Goal: Information Seeking & Learning: Learn about a topic

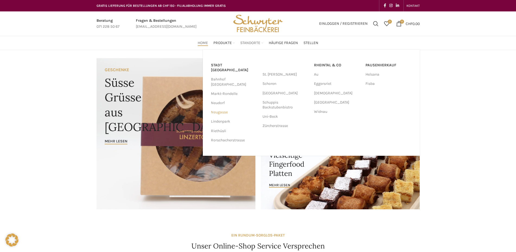
click at [220, 107] on link "Neugasse" at bounding box center [234, 111] width 46 height 9
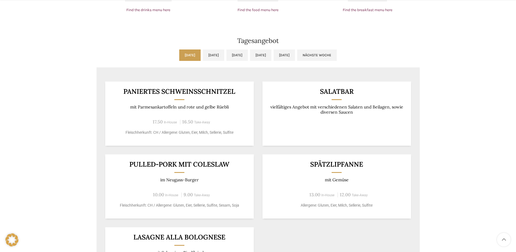
scroll to position [443, 0]
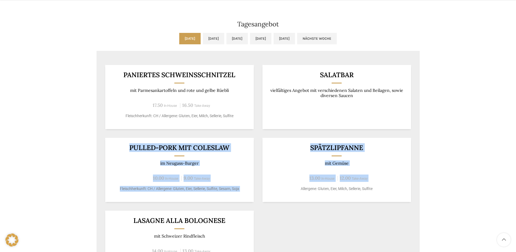
drag, startPoint x: 128, startPoint y: 128, endPoint x: 318, endPoint y: 194, distance: 201.3
click at [318, 194] on div "Paniertes Schweinsschnitzel mit Parmesankartoffeln und rote und gelbe Rüebli 17…" at bounding box center [258, 169] width 323 height 227
click at [328, 196] on div "Paniertes Schweinsschnitzel mit Parmesankartoffeln und rote und gelbe Rüebli 17…" at bounding box center [258, 169] width 323 height 227
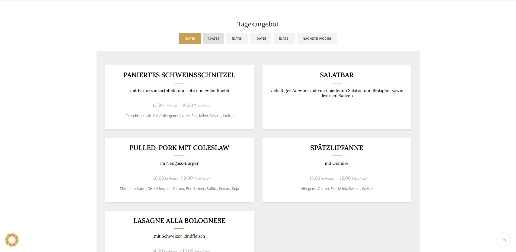
click at [203, 33] on link "Di, 26.08.2025" at bounding box center [213, 38] width 21 height 11
click at [179, 33] on link "Mo, 25.08.2025" at bounding box center [189, 38] width 21 height 11
click at [203, 33] on link "Di, 26.08.2025" at bounding box center [213, 38] width 21 height 11
click at [179, 33] on link "Mo, 25.08.2025" at bounding box center [189, 38] width 21 height 11
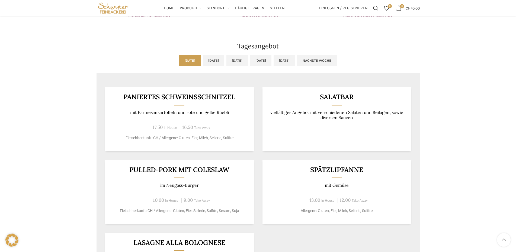
scroll to position [360, 0]
